Goal: Transaction & Acquisition: Purchase product/service

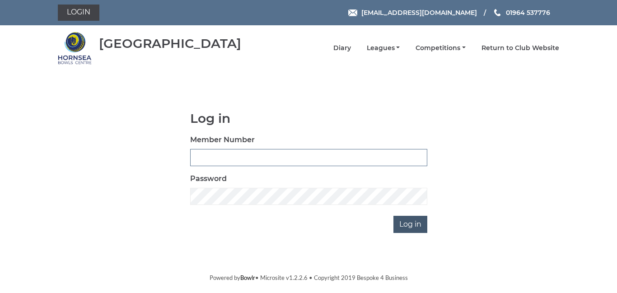
type input "0947"
click at [417, 227] on input "Log in" at bounding box center [411, 224] width 34 height 17
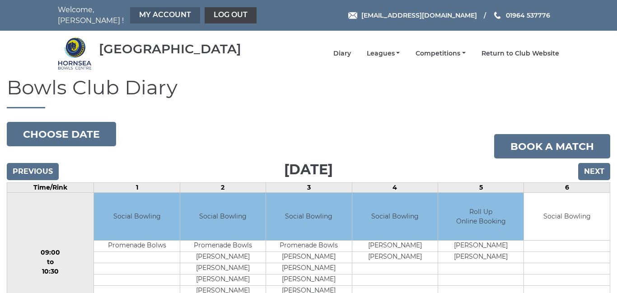
click at [156, 14] on link "My Account" at bounding box center [165, 15] width 70 height 16
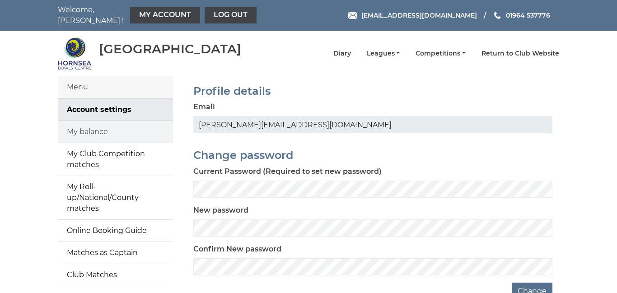
click at [91, 126] on link "My balance" at bounding box center [115, 132] width 115 height 22
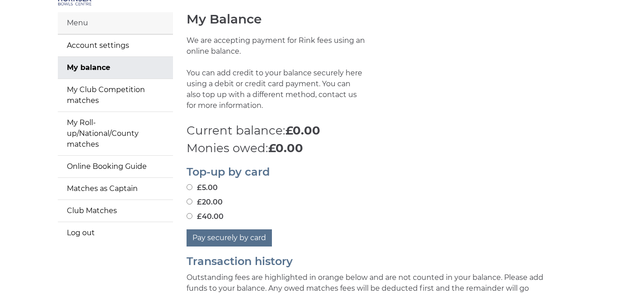
scroll to position [90, 0]
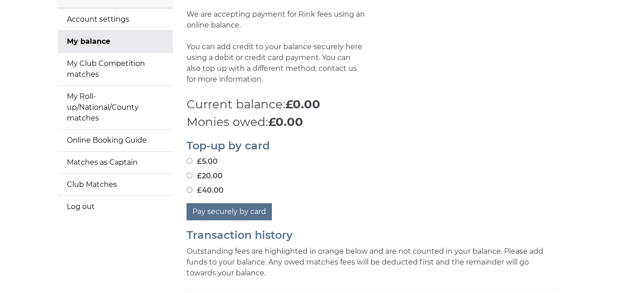
click at [189, 173] on input "£20.00" at bounding box center [190, 176] width 6 height 6
radio input "true"
click at [248, 210] on button "Pay securely by card" at bounding box center [229, 211] width 85 height 17
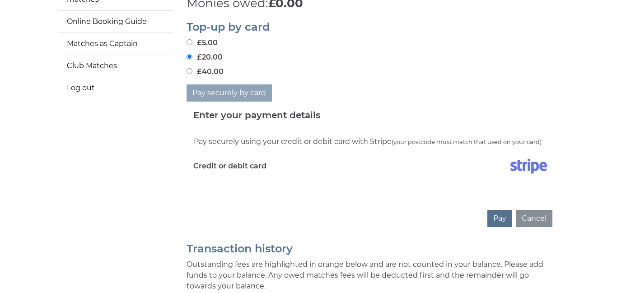
scroll to position [211, 0]
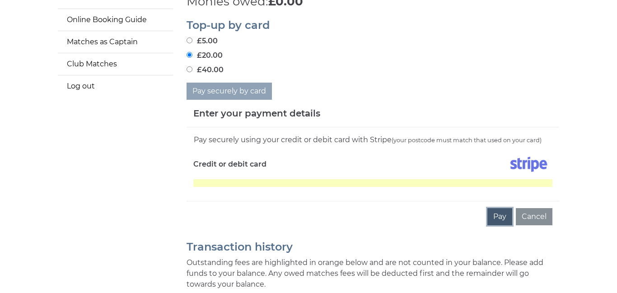
click at [497, 209] on button "Pay" at bounding box center [499, 216] width 25 height 17
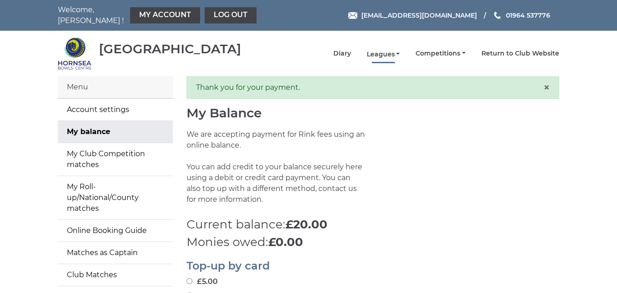
click at [387, 50] on link "Leagues" at bounding box center [383, 54] width 33 height 9
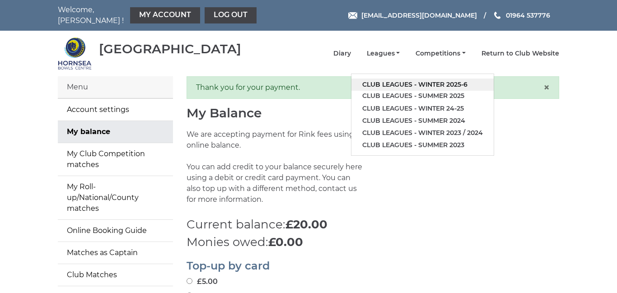
click at [447, 79] on link "Club leagues - Winter 2025-6" at bounding box center [422, 85] width 142 height 12
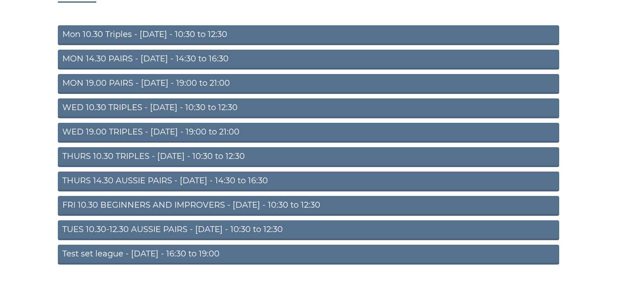
scroll to position [115, 0]
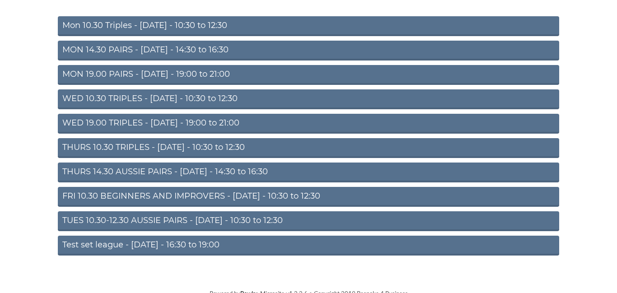
click at [293, 190] on link "FRI 10.30 BEGINNERS AND IMPROVERS - [DATE] - 10:30 to 12:30" at bounding box center [308, 197] width 501 height 20
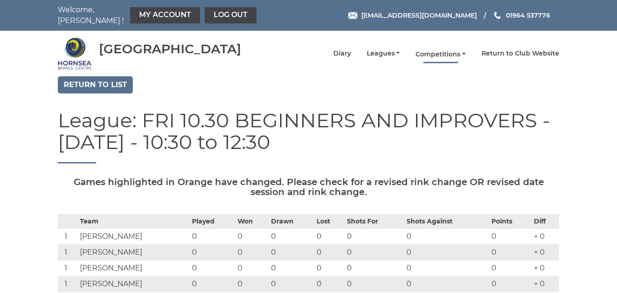
click at [445, 50] on link "Competitions" at bounding box center [441, 54] width 50 height 9
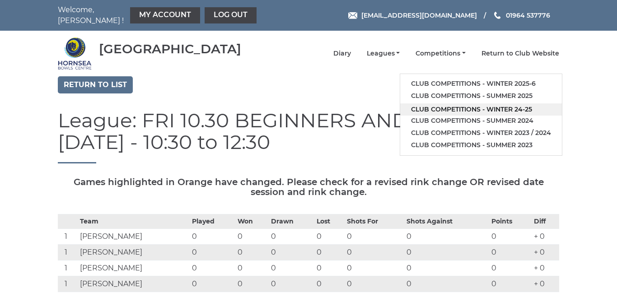
click at [508, 104] on link "Club competitions - Winter 24-25" at bounding box center [481, 109] width 162 height 12
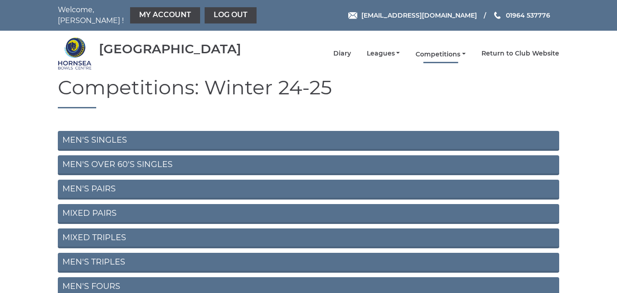
click at [449, 50] on link "Competitions" at bounding box center [441, 54] width 50 height 9
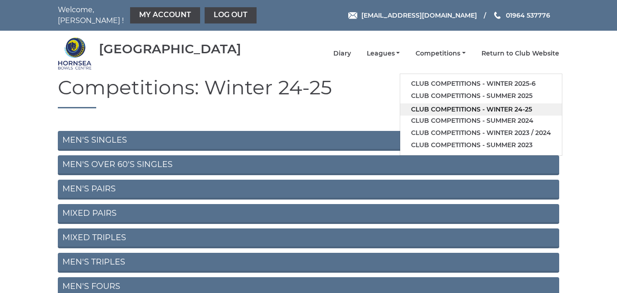
click at [516, 104] on link "Club competitions - Winter 24-25" at bounding box center [481, 109] width 162 height 12
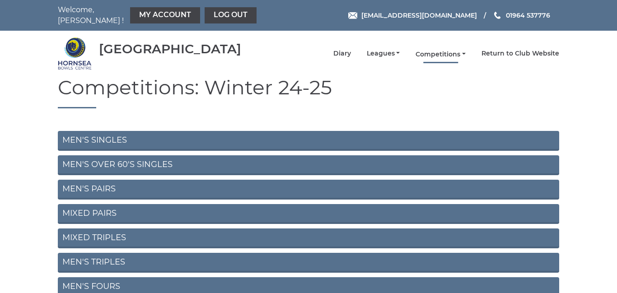
click at [445, 50] on link "Competitions" at bounding box center [441, 54] width 50 height 9
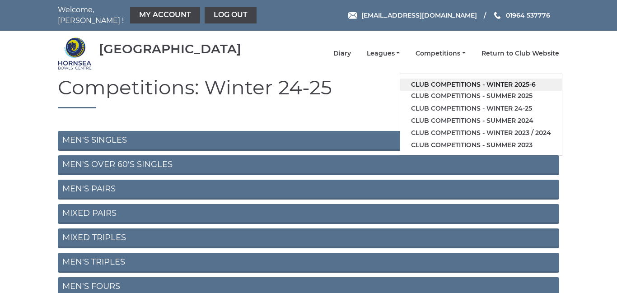
click at [529, 81] on link "Club competitions - Winter 2025-6" at bounding box center [481, 85] width 162 height 12
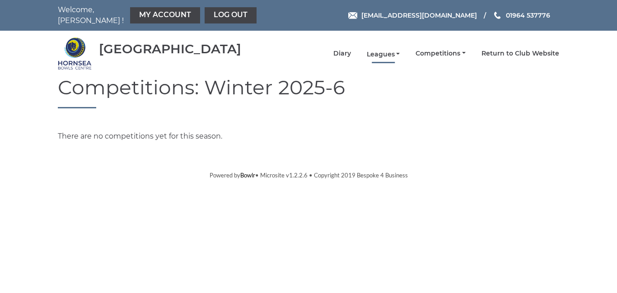
click at [387, 50] on link "Leagues" at bounding box center [383, 54] width 33 height 9
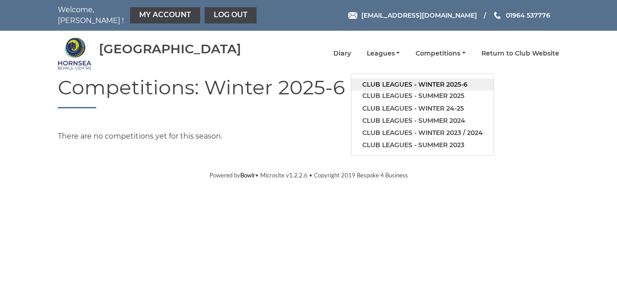
click at [433, 80] on link "Club leagues - Winter 2025-6" at bounding box center [422, 85] width 142 height 12
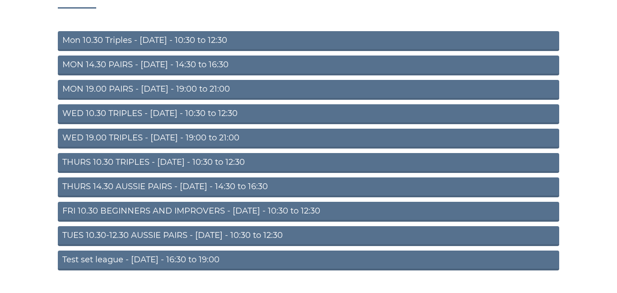
scroll to position [115, 0]
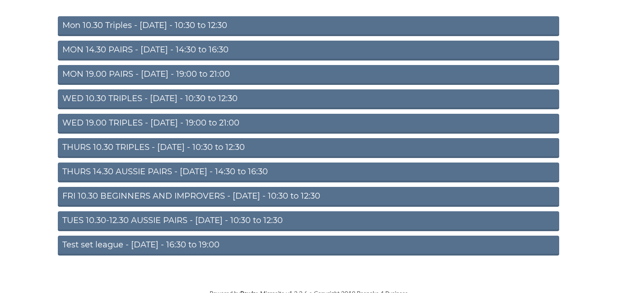
click at [329, 189] on link "FRI 10.30 BEGINNERS AND IMPROVERS - [DATE] - 10:30 to 12:30" at bounding box center [308, 197] width 501 height 20
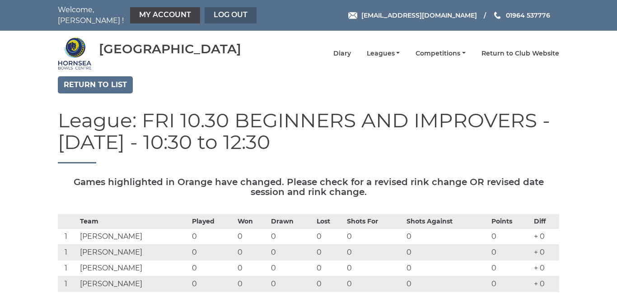
click at [225, 14] on link "Log out" at bounding box center [231, 15] width 52 height 16
